Goal: Task Accomplishment & Management: Manage account settings

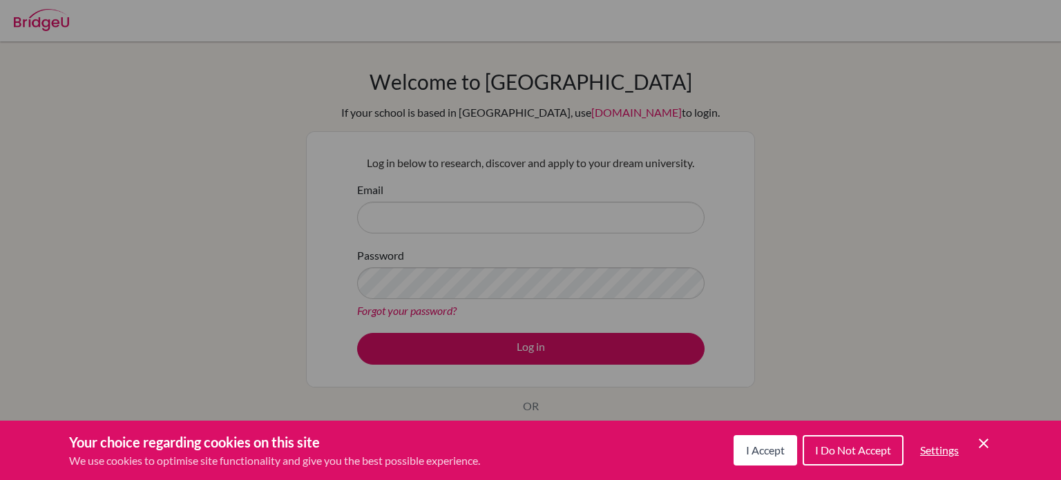
click at [787, 448] on button "I Accept" at bounding box center [765, 450] width 64 height 30
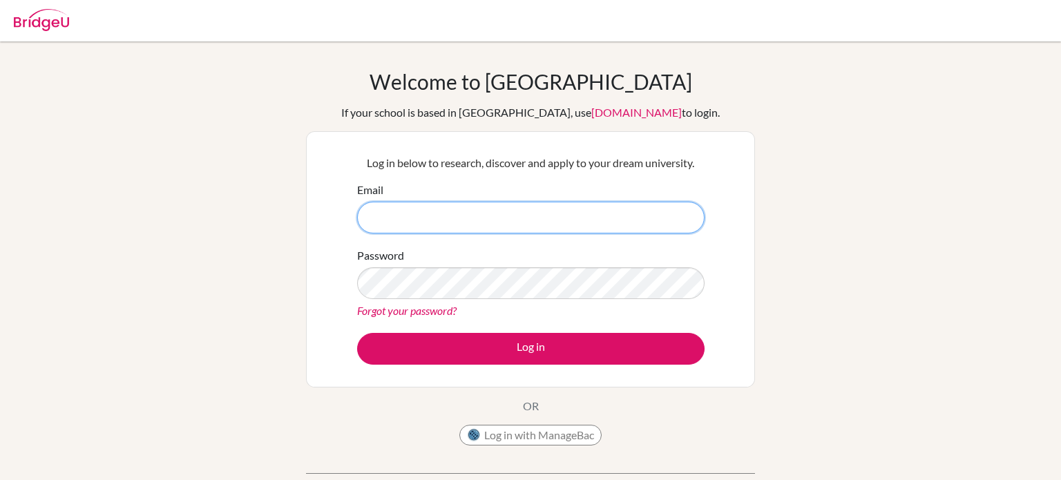
click at [555, 207] on input "Email" at bounding box center [530, 218] width 347 height 32
type input "[PERSON_NAME][EMAIL_ADDRESS][PERSON_NAME][DOMAIN_NAME]"
click at [357, 333] on button "Log in" at bounding box center [530, 349] width 347 height 32
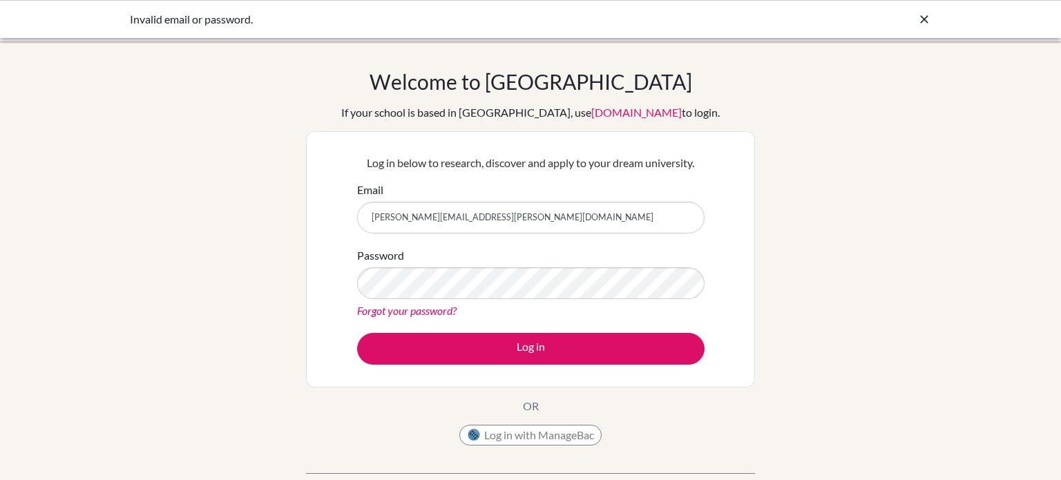
click at [419, 317] on div "Forgot your password?" at bounding box center [530, 311] width 347 height 17
click at [416, 311] on link "Forgot your password?" at bounding box center [406, 310] width 99 height 13
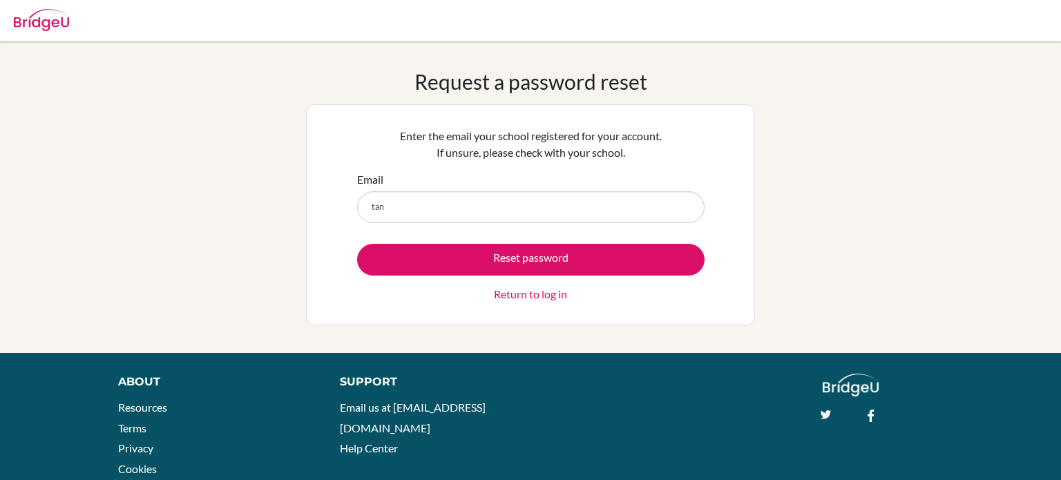
type input "[PERSON_NAME][EMAIL_ADDRESS][PERSON_NAME][DOMAIN_NAME]"
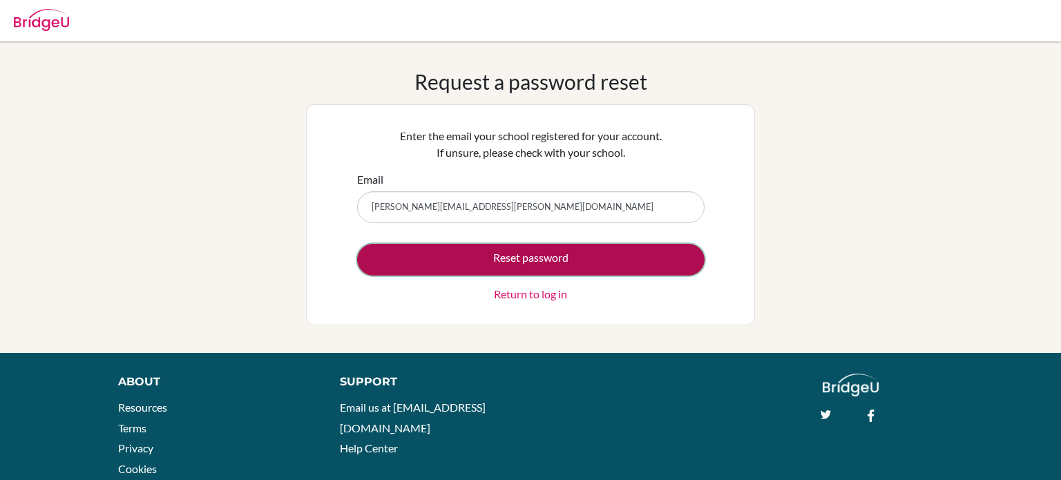
click at [450, 245] on button "Reset password" at bounding box center [530, 260] width 347 height 32
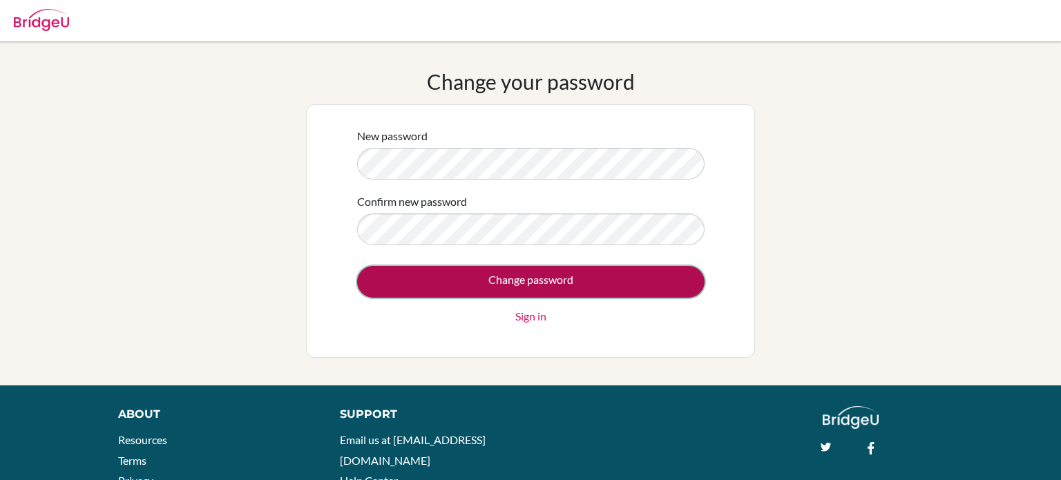
click at [515, 274] on input "Change password" at bounding box center [530, 282] width 347 height 32
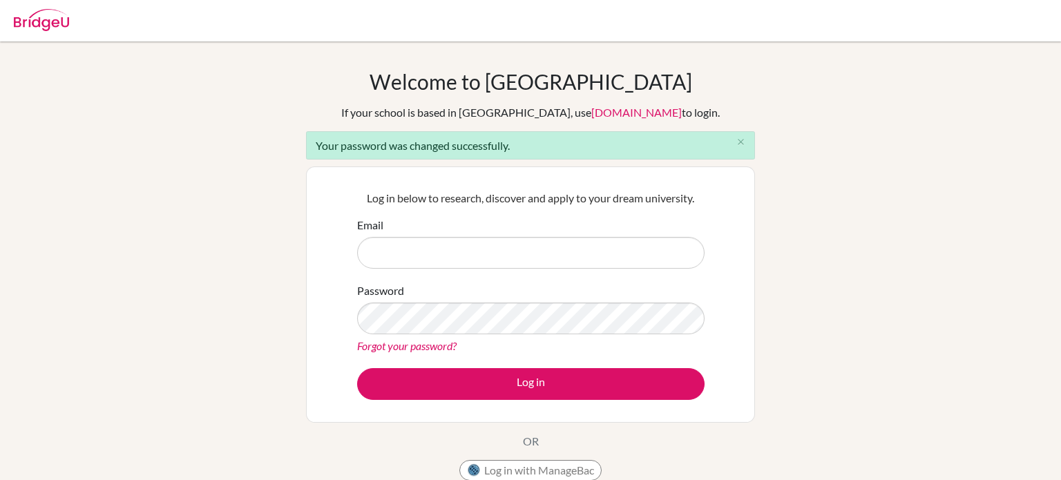
click at [479, 254] on input "Email" at bounding box center [530, 253] width 347 height 32
type input "[PERSON_NAME][EMAIL_ADDRESS][PERSON_NAME][DOMAIN_NAME]"
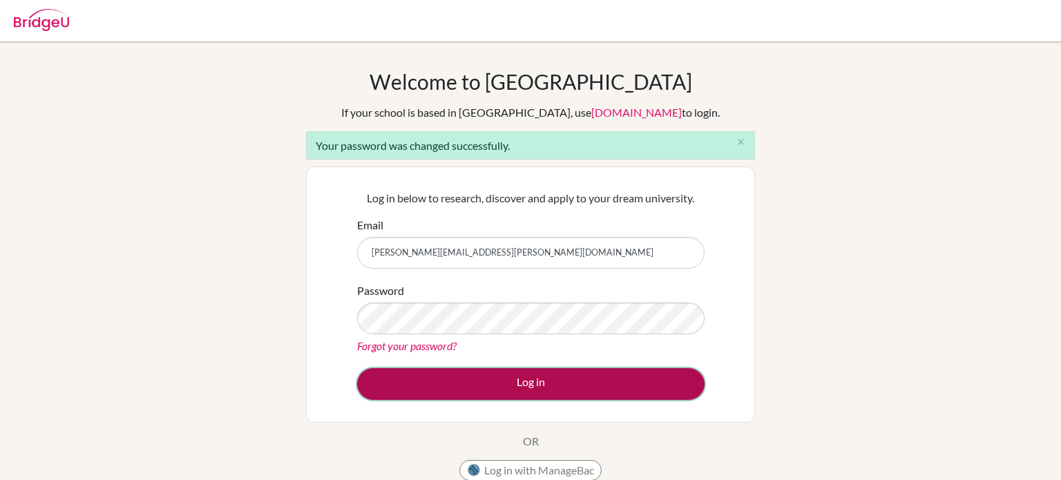
click at [607, 387] on button "Log in" at bounding box center [530, 384] width 347 height 32
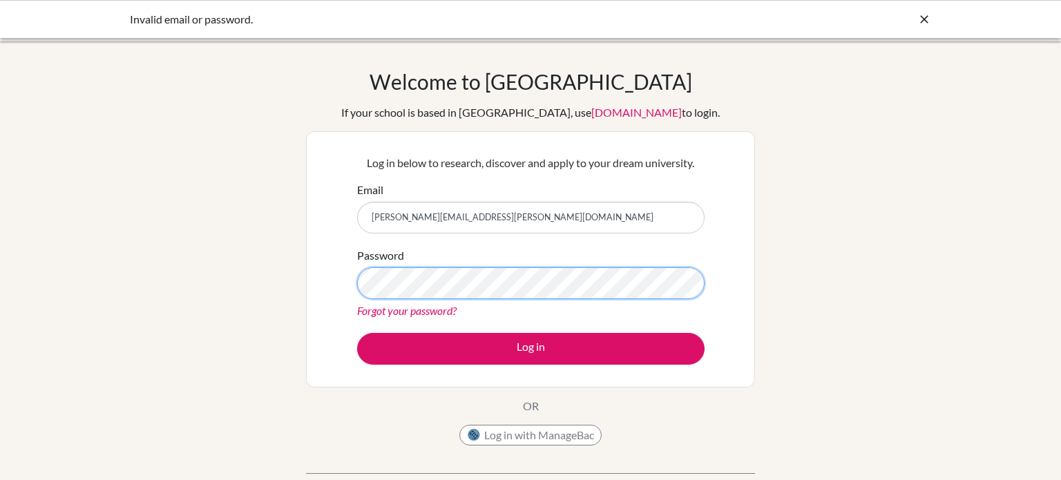
click at [357, 333] on button "Log in" at bounding box center [530, 349] width 347 height 32
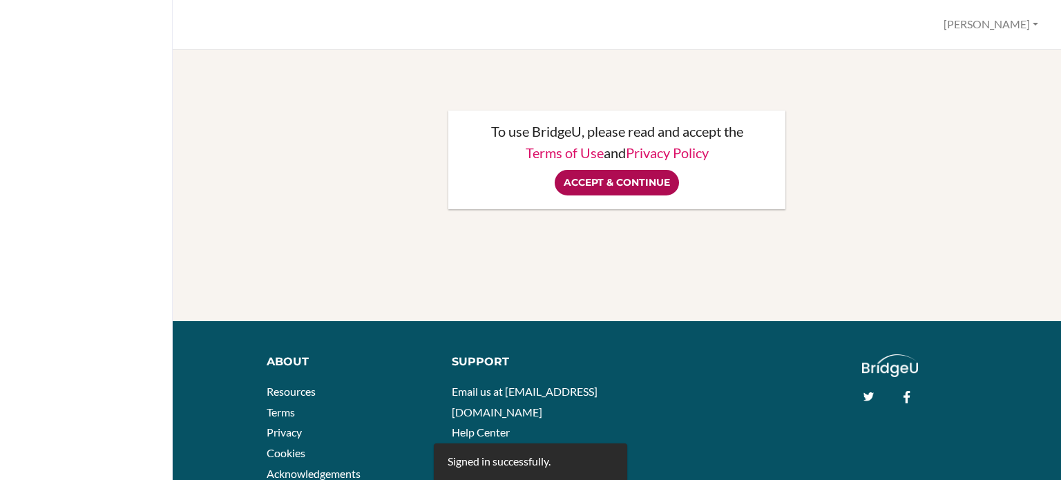
click at [612, 190] on input "Accept & Continue" at bounding box center [617, 183] width 124 height 26
